Goal: Information Seeking & Learning: Learn about a topic

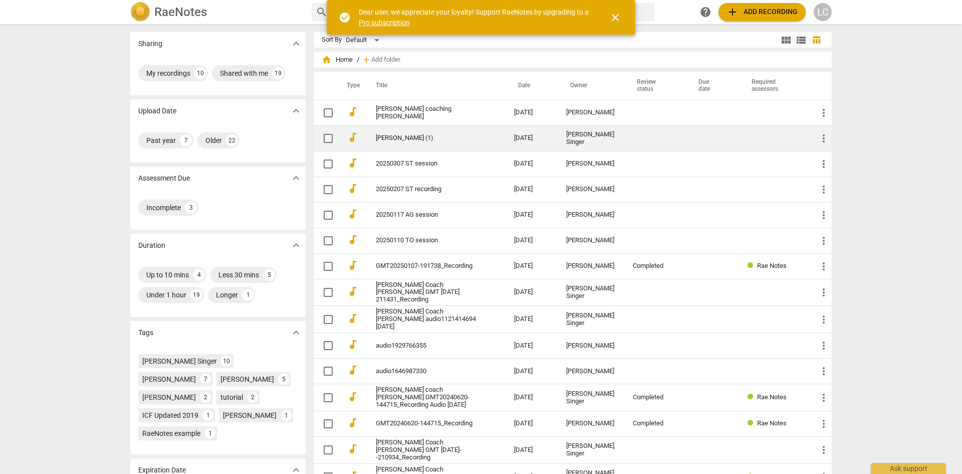
click at [400, 138] on link "[PERSON_NAME] (1)" at bounding box center [427, 138] width 102 height 8
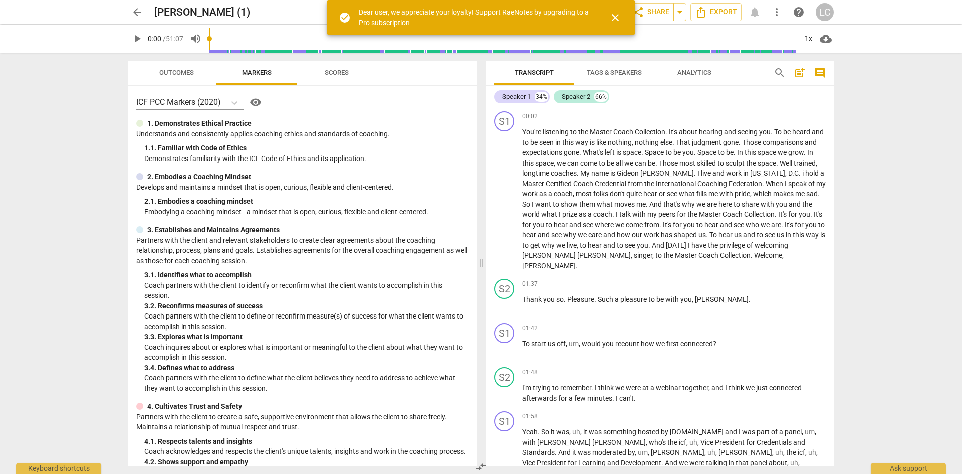
click at [134, 9] on span "arrow_back" at bounding box center [137, 12] width 12 height 12
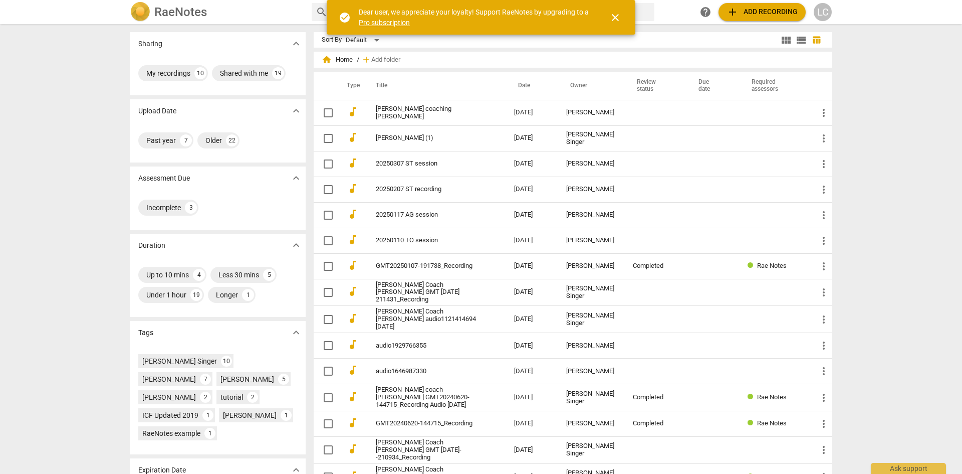
click at [613, 15] on span "close" at bounding box center [615, 18] width 12 height 12
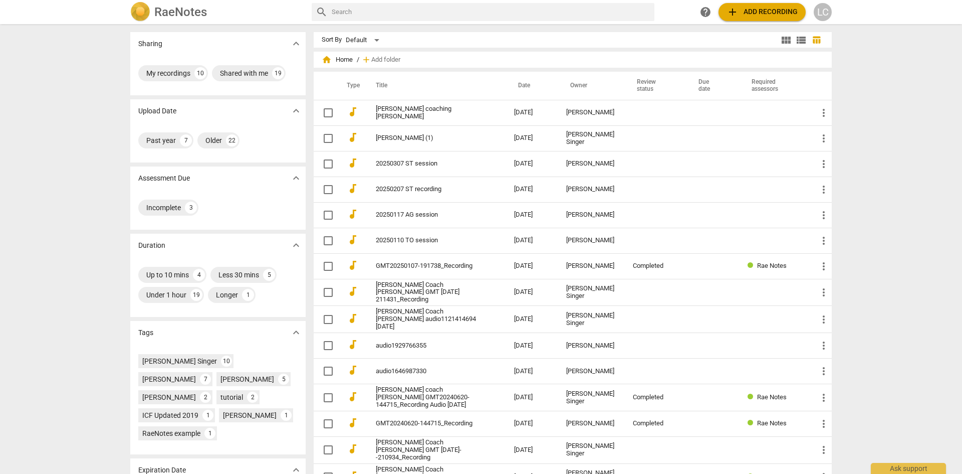
click at [736, 9] on span "add" at bounding box center [733, 12] width 12 height 12
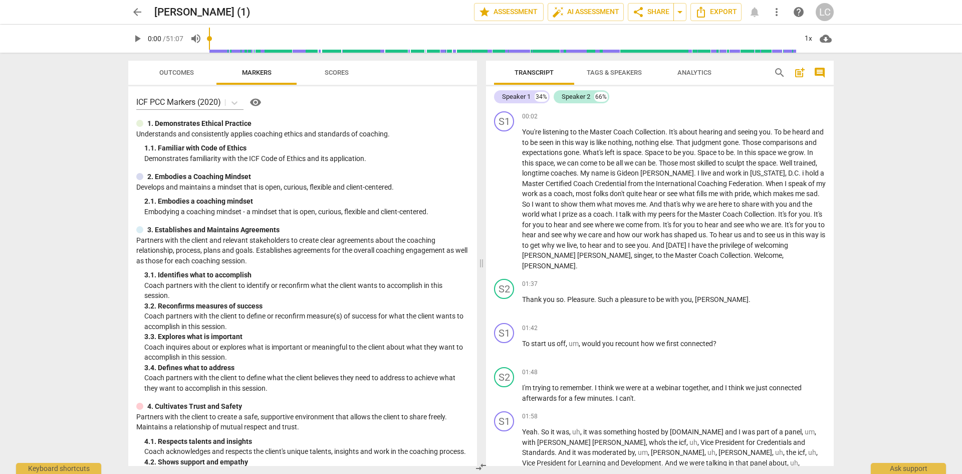
click at [136, 12] on span "arrow_back" at bounding box center [137, 12] width 12 height 12
click at [136, 11] on span "arrow_back" at bounding box center [137, 12] width 12 height 12
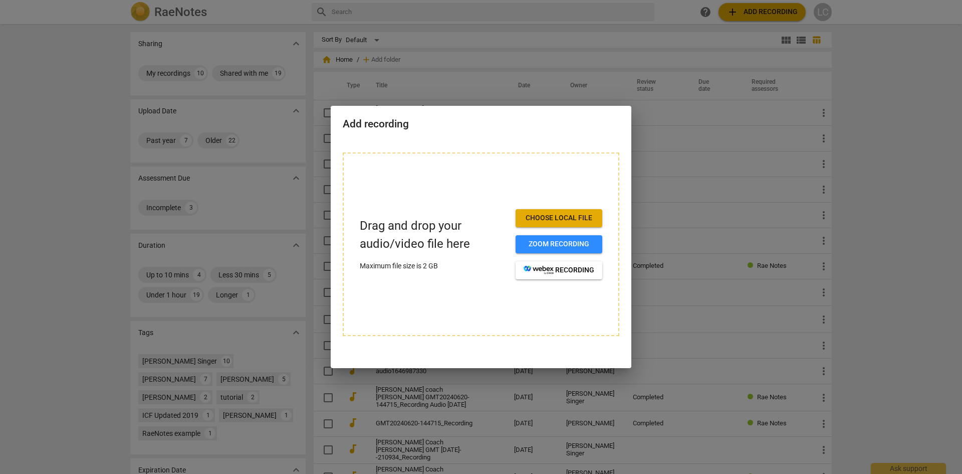
click at [90, 96] on div at bounding box center [481, 237] width 962 height 474
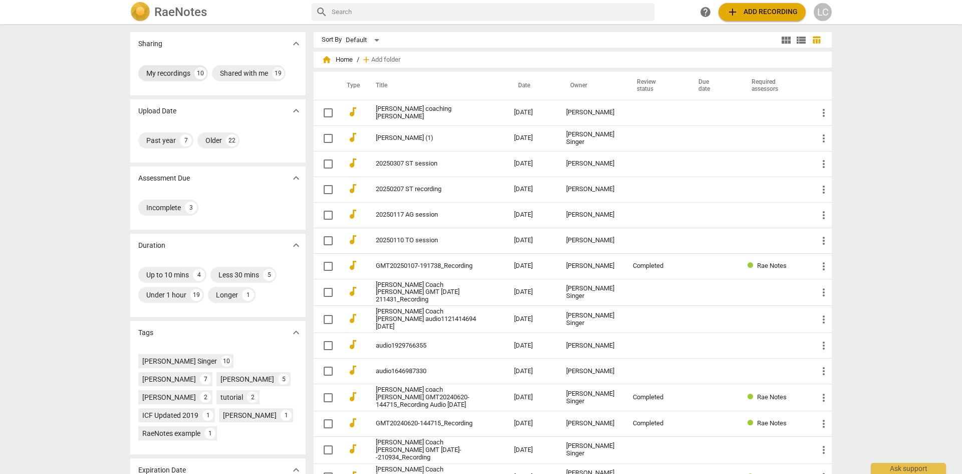
click at [161, 75] on div "My recordings" at bounding box center [168, 73] width 44 height 10
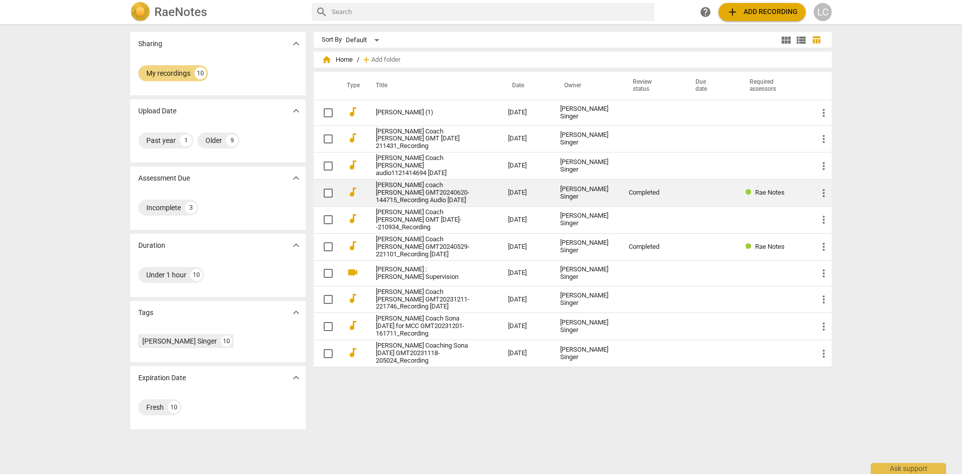
click at [416, 188] on link "[PERSON_NAME] coach [PERSON_NAME] GMT20240620-144715_Recording Audio [DATE]" at bounding box center [424, 192] width 96 height 23
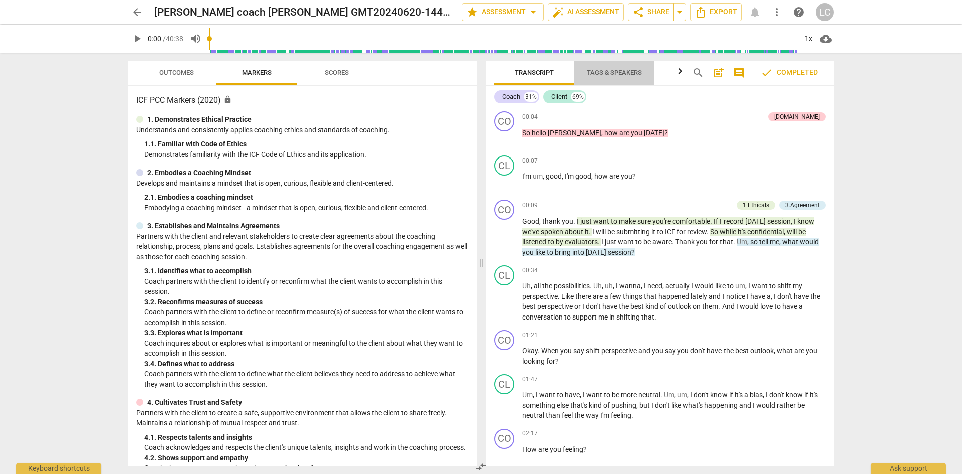
click at [603, 69] on span "Tags & Speakers" at bounding box center [614, 73] width 55 height 8
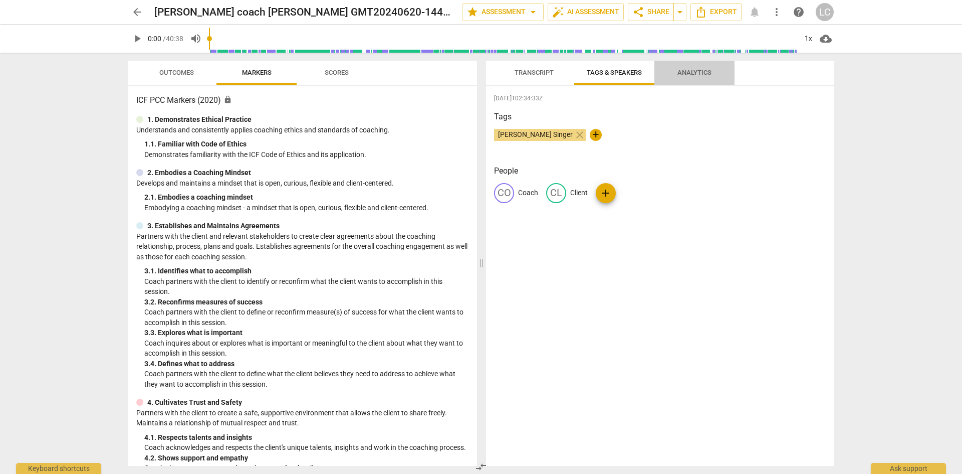
click at [694, 69] on span "Analytics" at bounding box center [695, 73] width 34 height 8
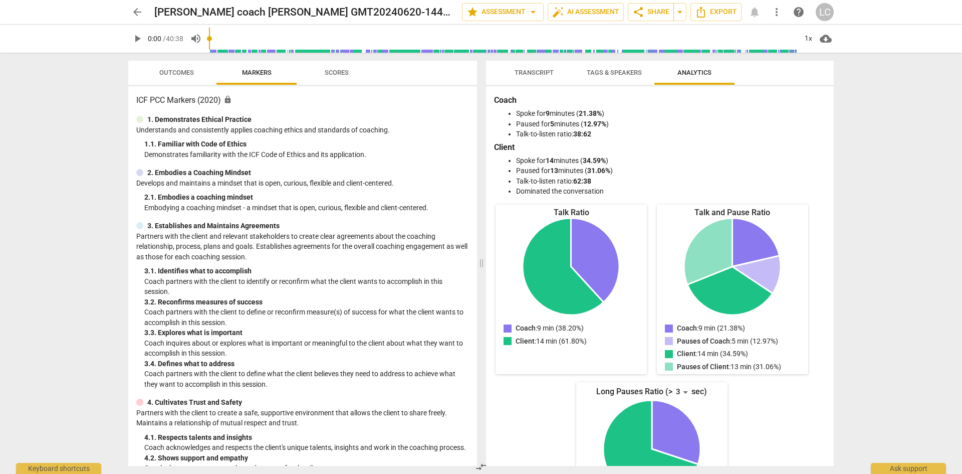
click at [179, 71] on span "Outcomes" at bounding box center [176, 73] width 35 height 8
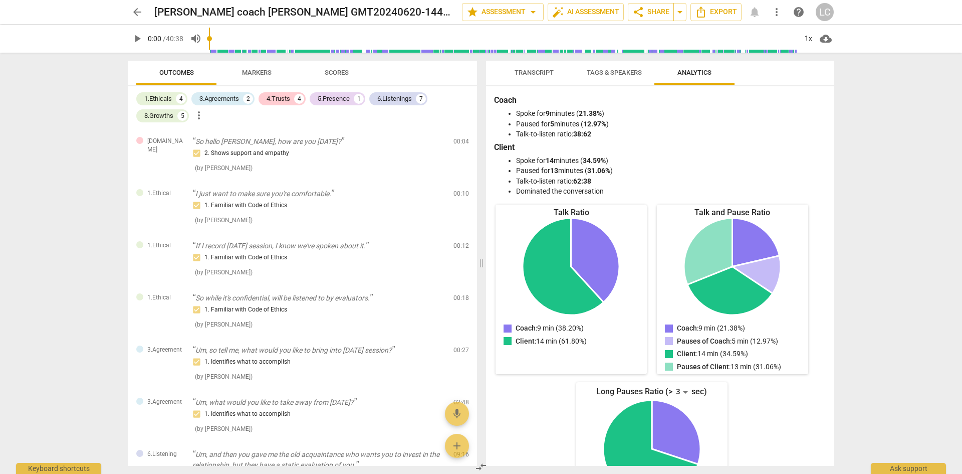
click at [521, 73] on span "Transcript" at bounding box center [534, 73] width 39 height 8
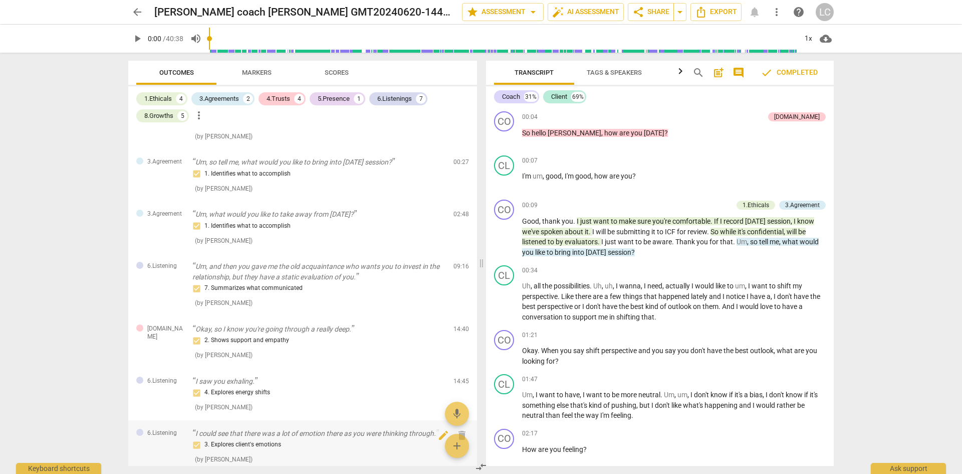
scroll to position [301, 0]
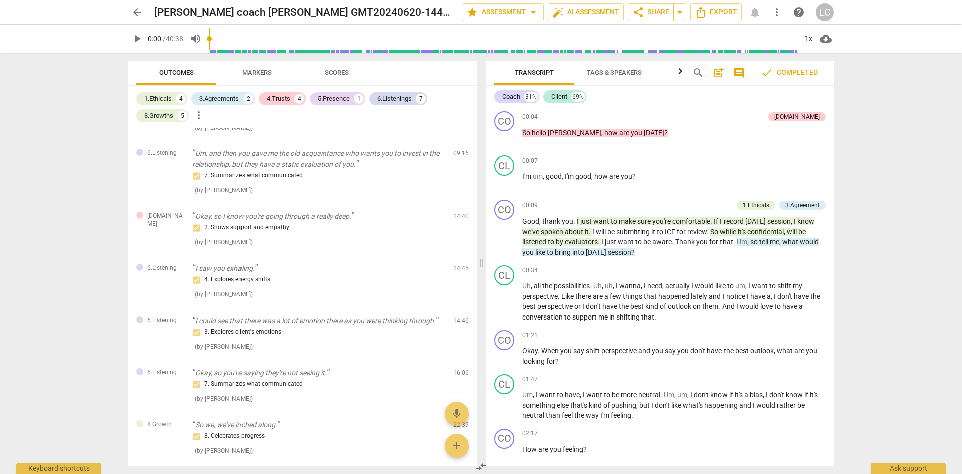
click at [741, 70] on span "comment" at bounding box center [739, 73] width 12 height 12
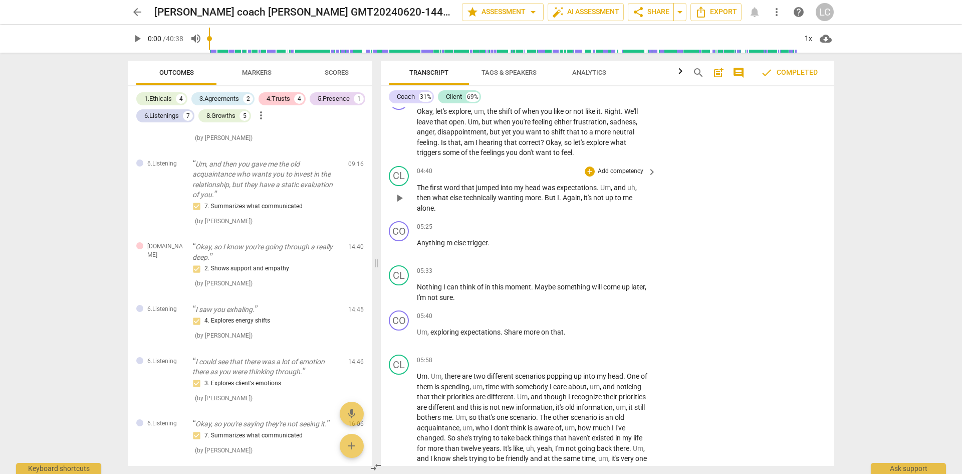
scroll to position [652, 0]
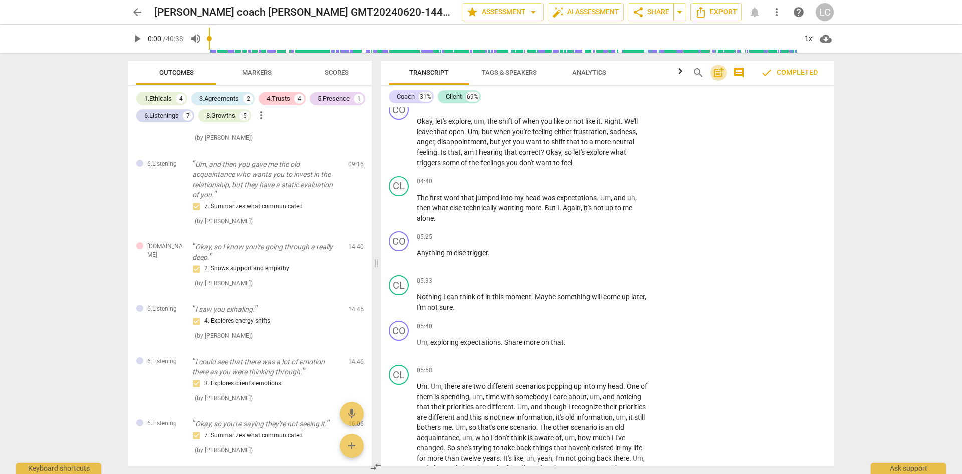
click at [717, 74] on span "post_add" at bounding box center [719, 73] width 12 height 12
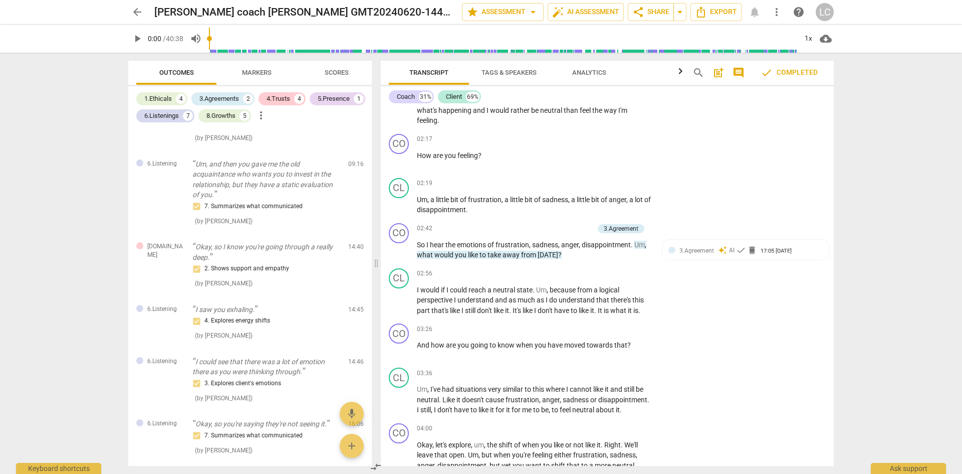
scroll to position [323, 0]
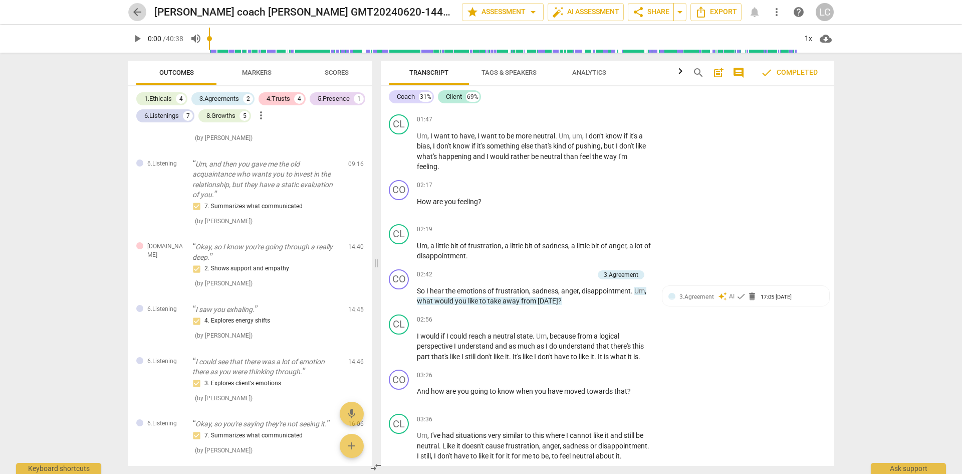
click at [137, 9] on span "arrow_back" at bounding box center [137, 12] width 12 height 12
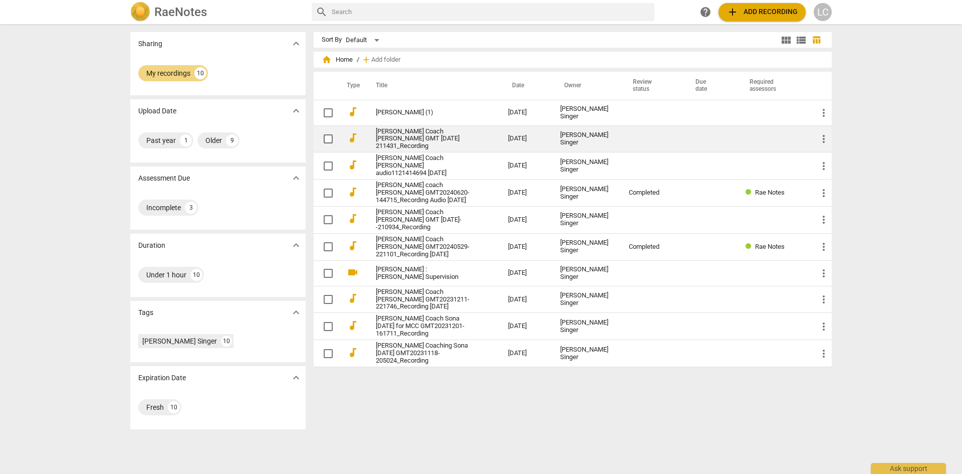
click at [431, 136] on link "[PERSON_NAME] Coach [PERSON_NAME] GMT [DATE] 211431_Recording" at bounding box center [424, 139] width 96 height 23
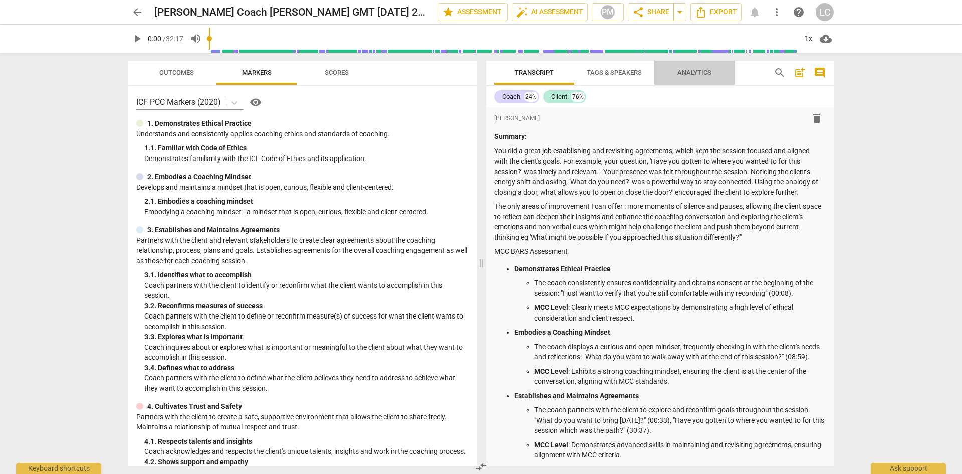
click at [694, 70] on span "Analytics" at bounding box center [695, 73] width 34 height 8
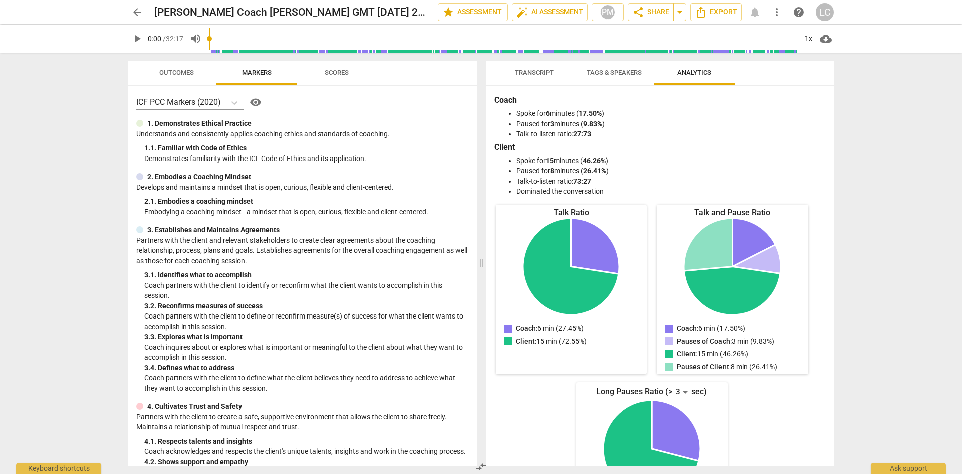
click at [537, 74] on span "Transcript" at bounding box center [534, 73] width 39 height 8
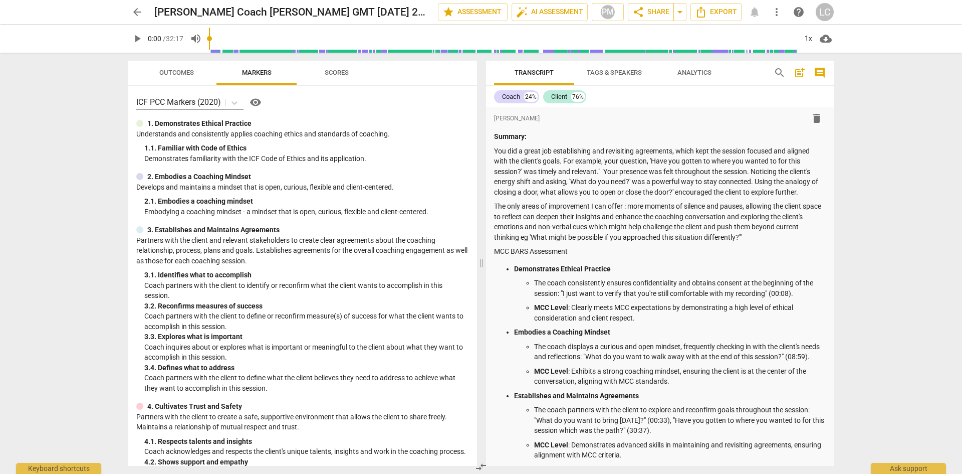
click at [799, 75] on span "post_add" at bounding box center [800, 73] width 12 height 12
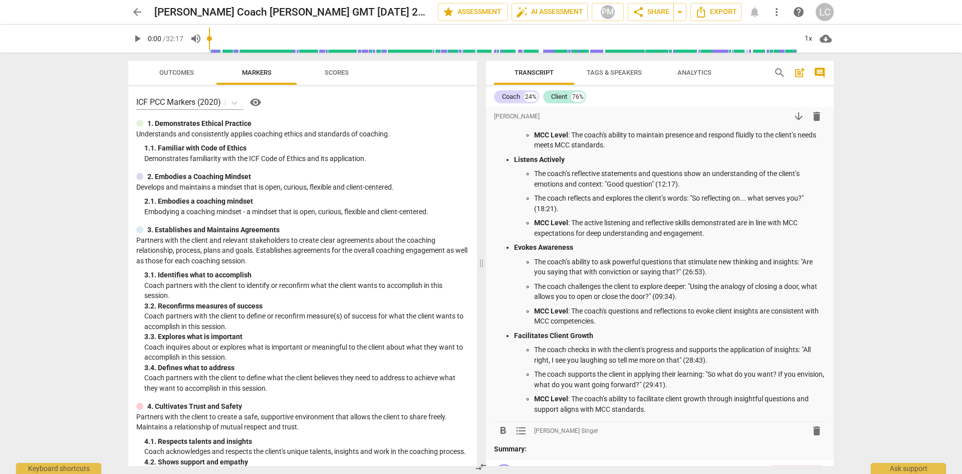
click at [816, 71] on span "comment" at bounding box center [820, 73] width 12 height 12
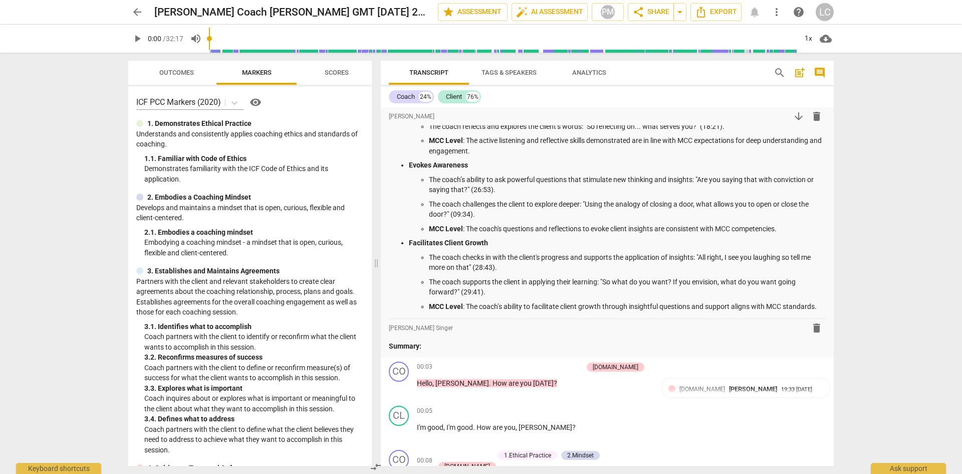
scroll to position [399, 0]
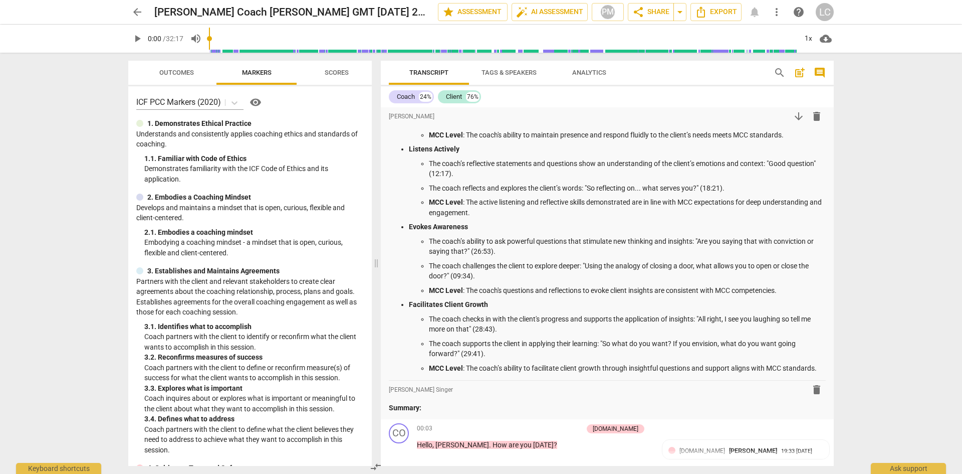
click at [821, 70] on span "comment" at bounding box center [820, 73] width 12 height 12
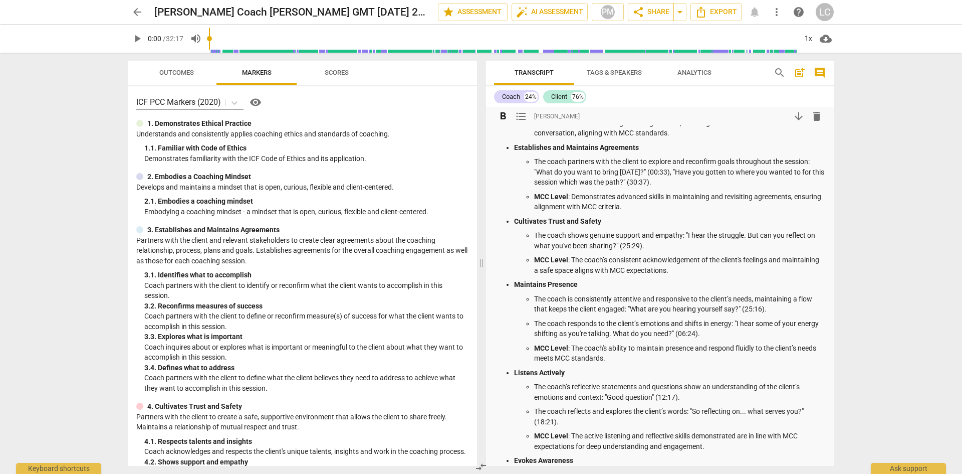
scroll to position [251, 0]
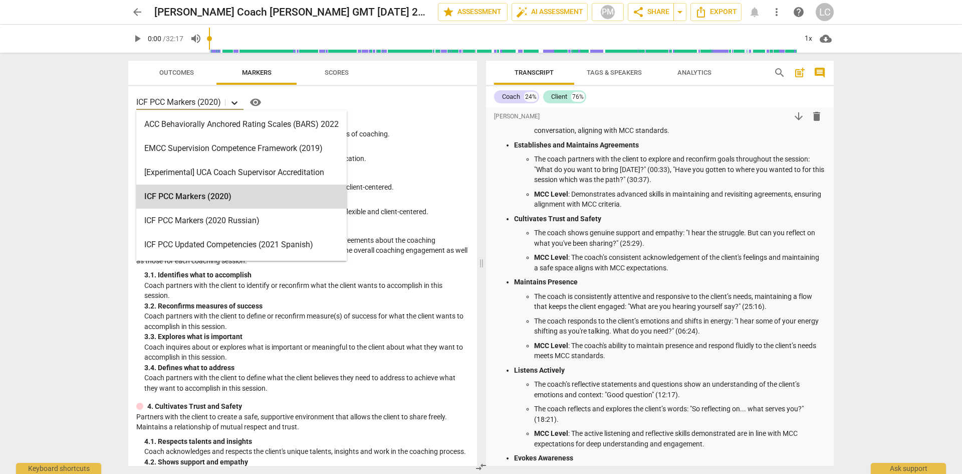
click at [238, 99] on icon at bounding box center [235, 103] width 10 height 10
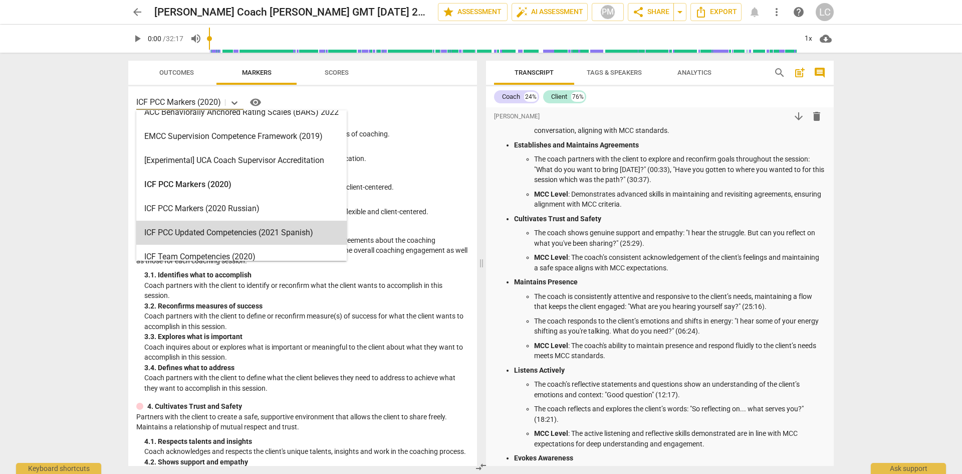
scroll to position [0, 0]
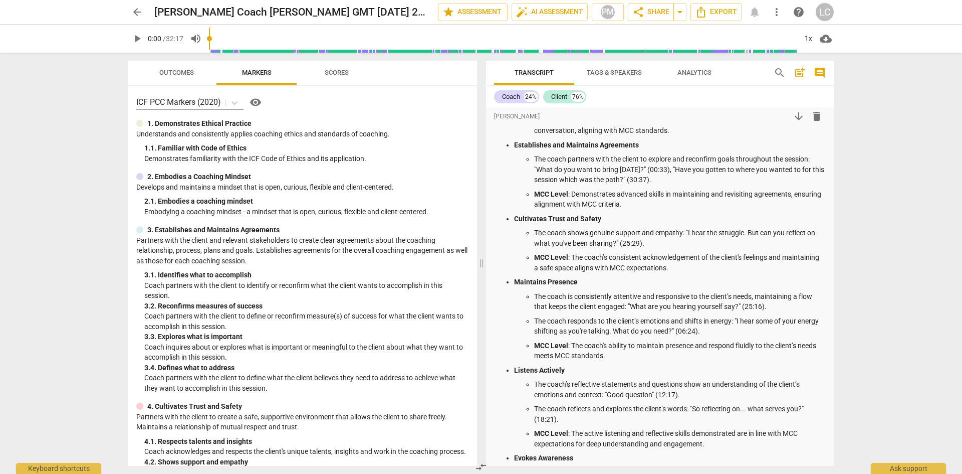
click at [422, 114] on div "ICF PCC Markers (2020) visibility 1. Demonstrates Ethical Practice Understands …" at bounding box center [302, 275] width 349 height 379
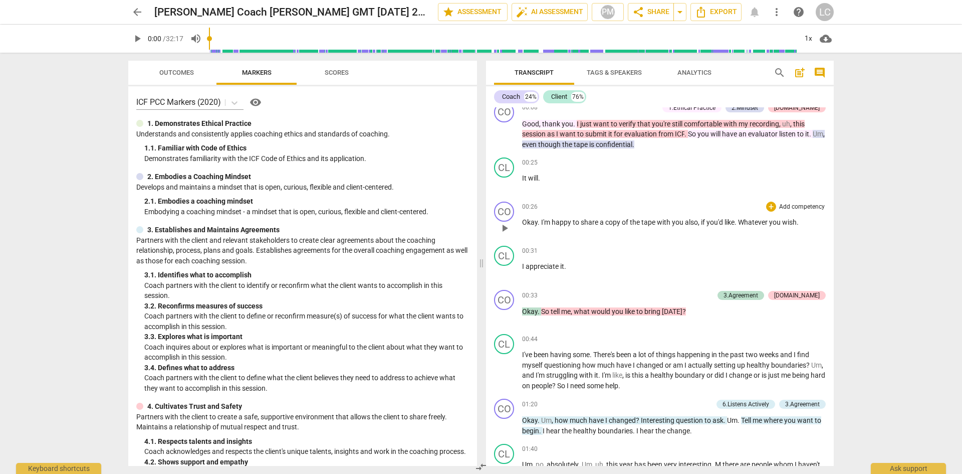
scroll to position [902, 0]
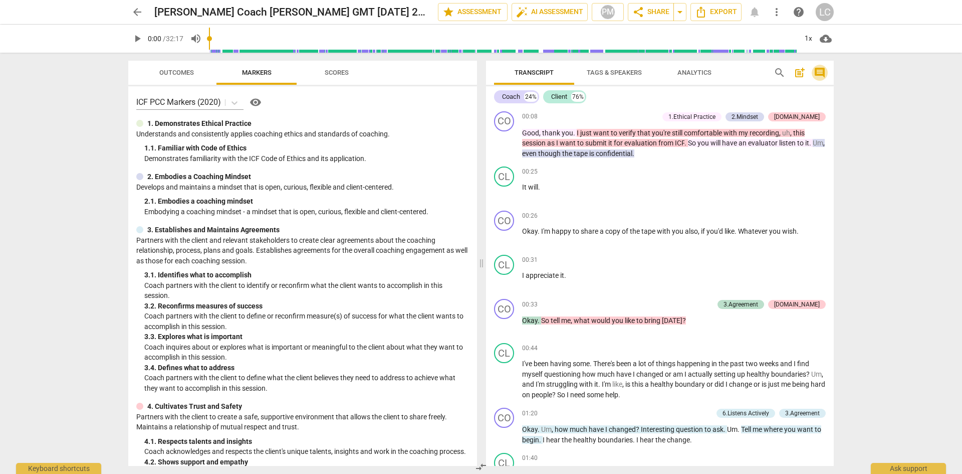
click at [817, 72] on span "comment" at bounding box center [820, 73] width 12 height 12
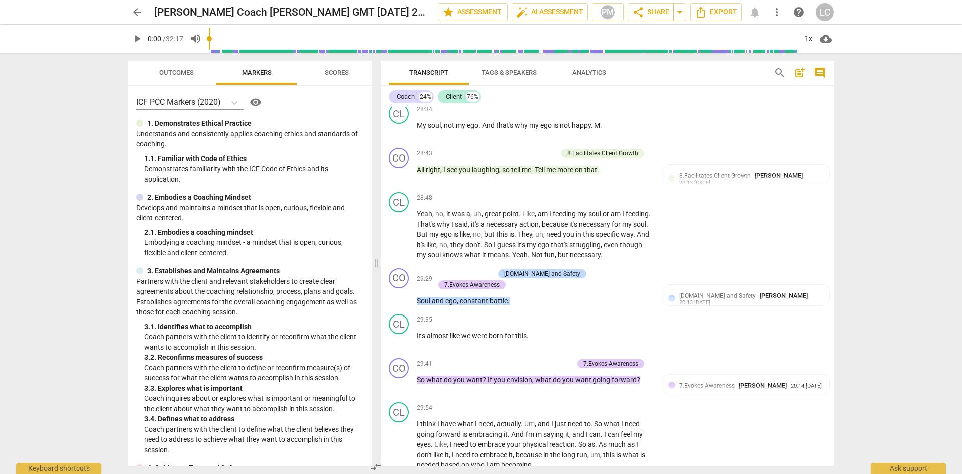
scroll to position [5611, 0]
